Goal: Navigation & Orientation: Find specific page/section

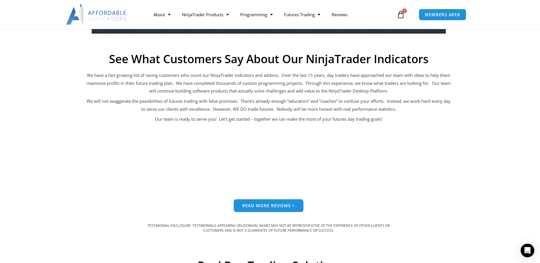
scroll to position [427, 0]
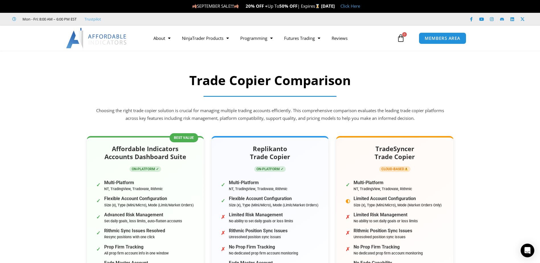
click at [90, 36] on img at bounding box center [96, 38] width 61 height 21
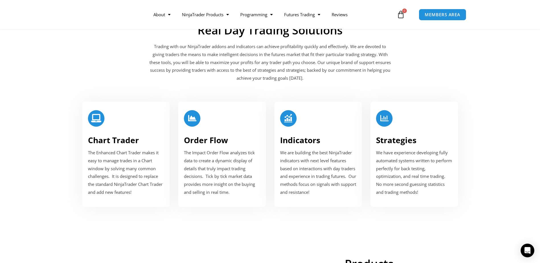
scroll to position [431, 0]
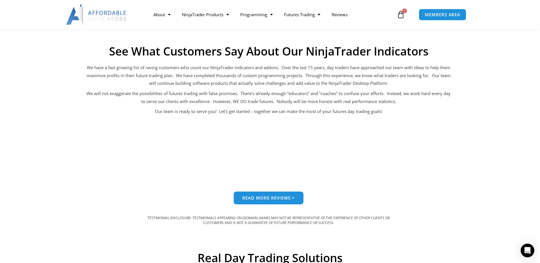
click at [106, 17] on img at bounding box center [96, 14] width 61 height 21
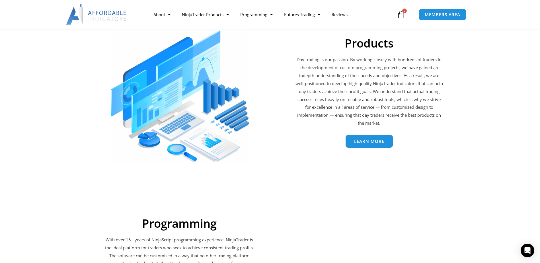
scroll to position [912, 0]
